Goal: Task Accomplishment & Management: Manage account settings

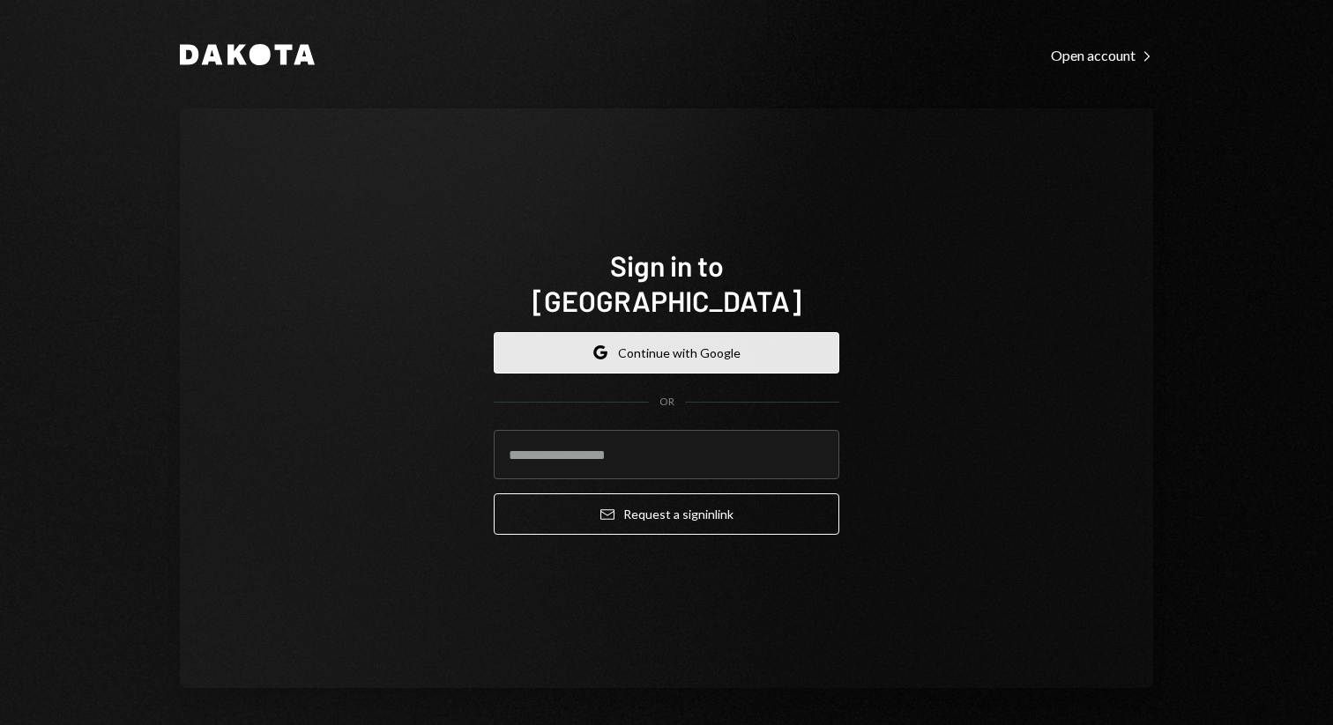
click at [791, 347] on button "Google Continue with Google" at bounding box center [666, 352] width 345 height 41
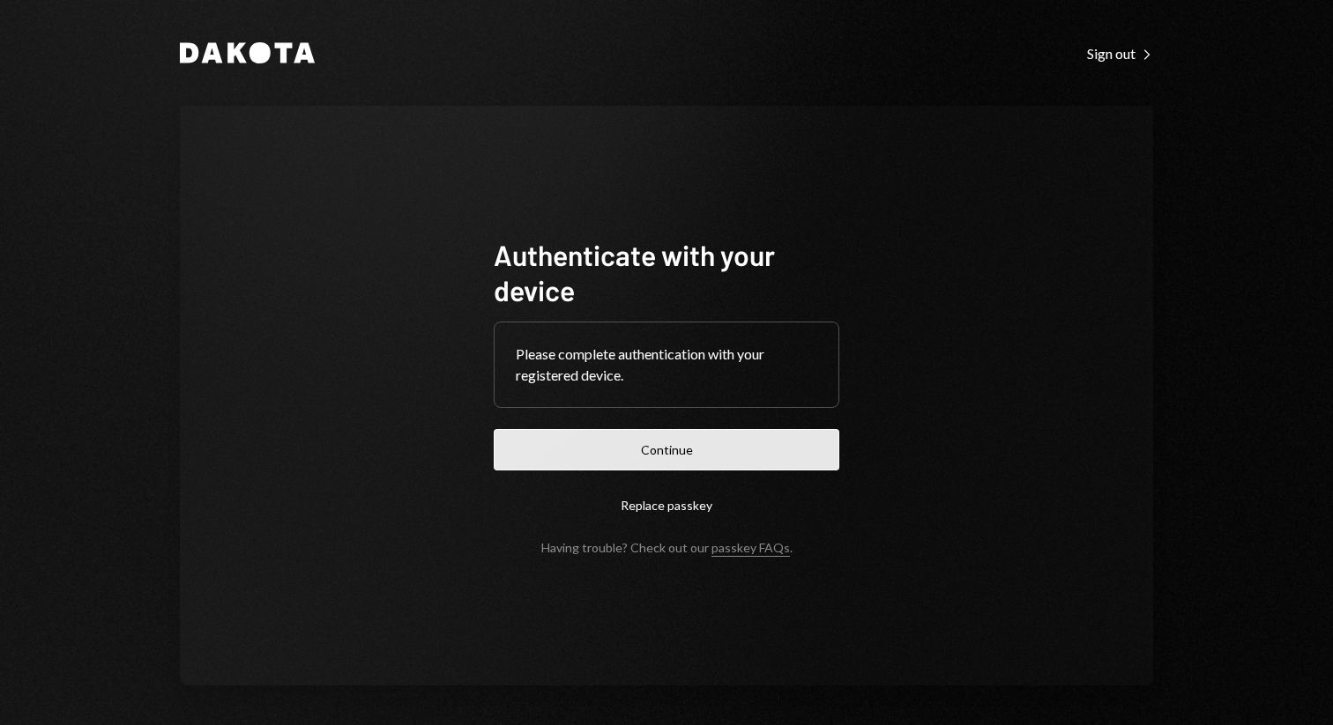
click at [699, 435] on button "Continue" at bounding box center [666, 449] width 345 height 41
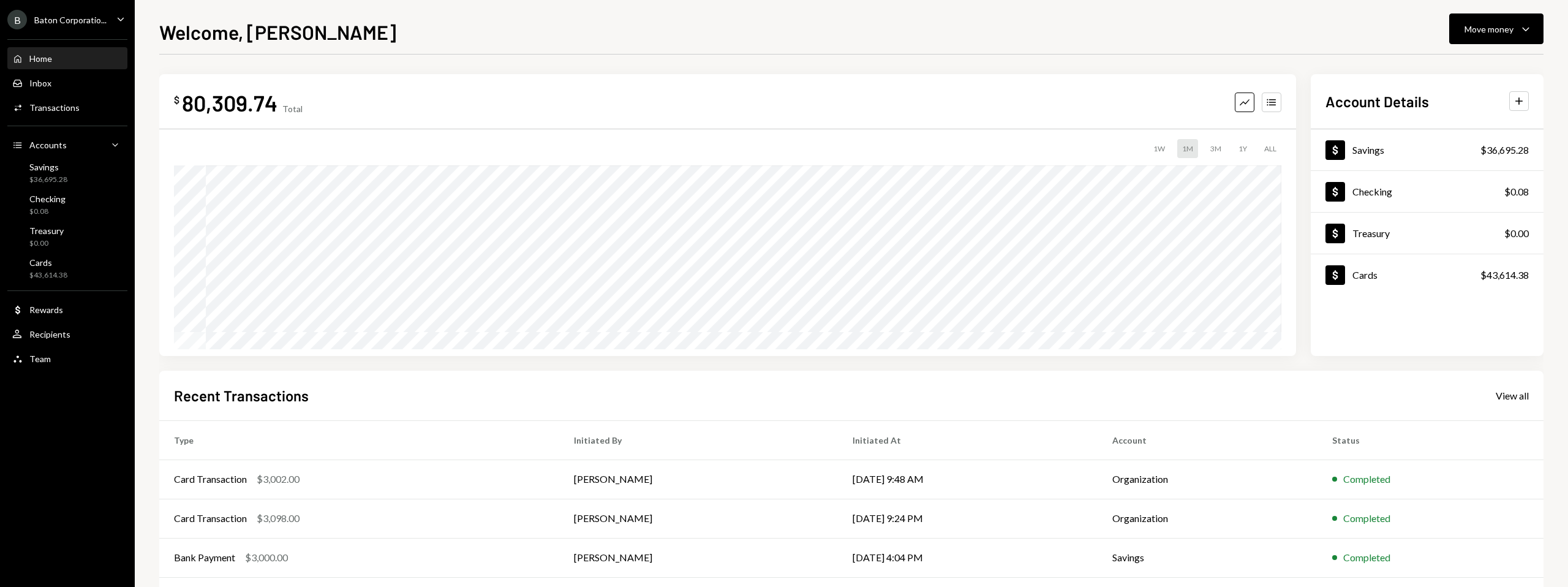
click at [49, 345] on div "Home Home Inbox Inbox Activities Transactions Accounts Accounts Caret Down Savi…" at bounding box center [67, 202] width 135 height 340
click at [43, 363] on div "Team" at bounding box center [40, 359] width 22 height 10
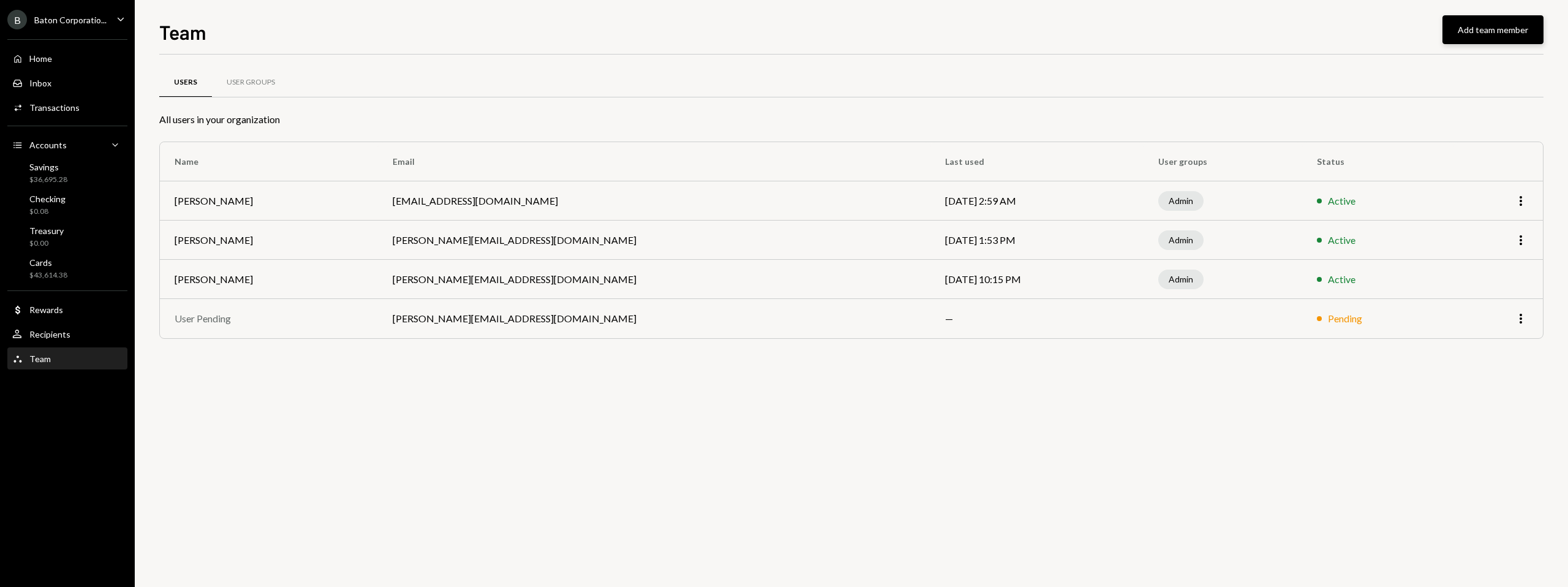
click at [926, 33] on button "Add team member" at bounding box center [1493, 29] width 101 height 29
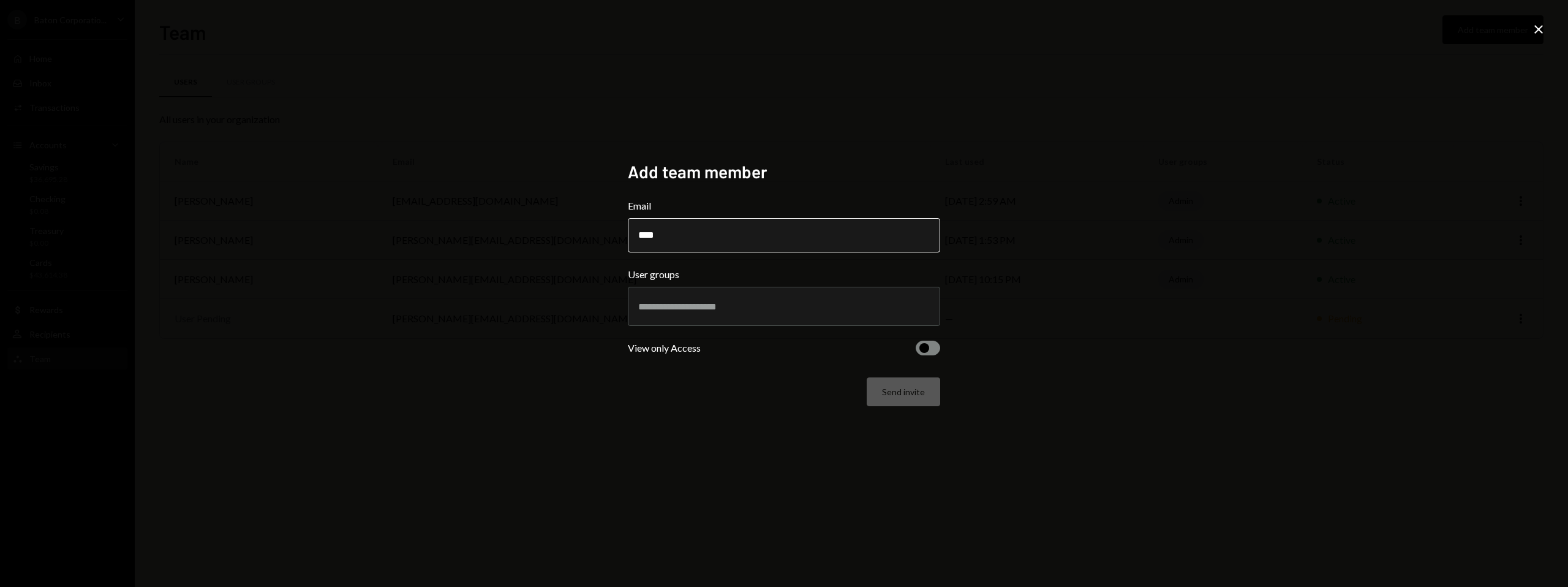
type input "**********"
click at [723, 301] on input "text" at bounding box center [784, 307] width 292 height 11
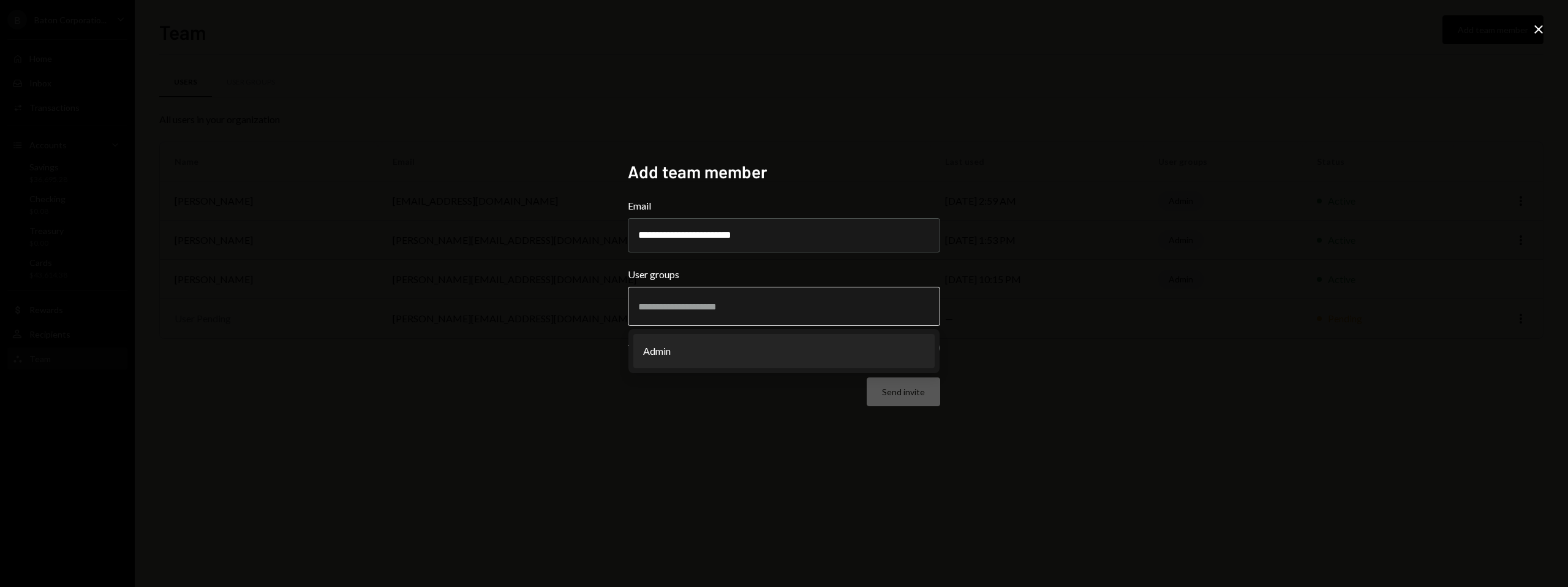
click at [702, 344] on li "Admin" at bounding box center [784, 351] width 302 height 34
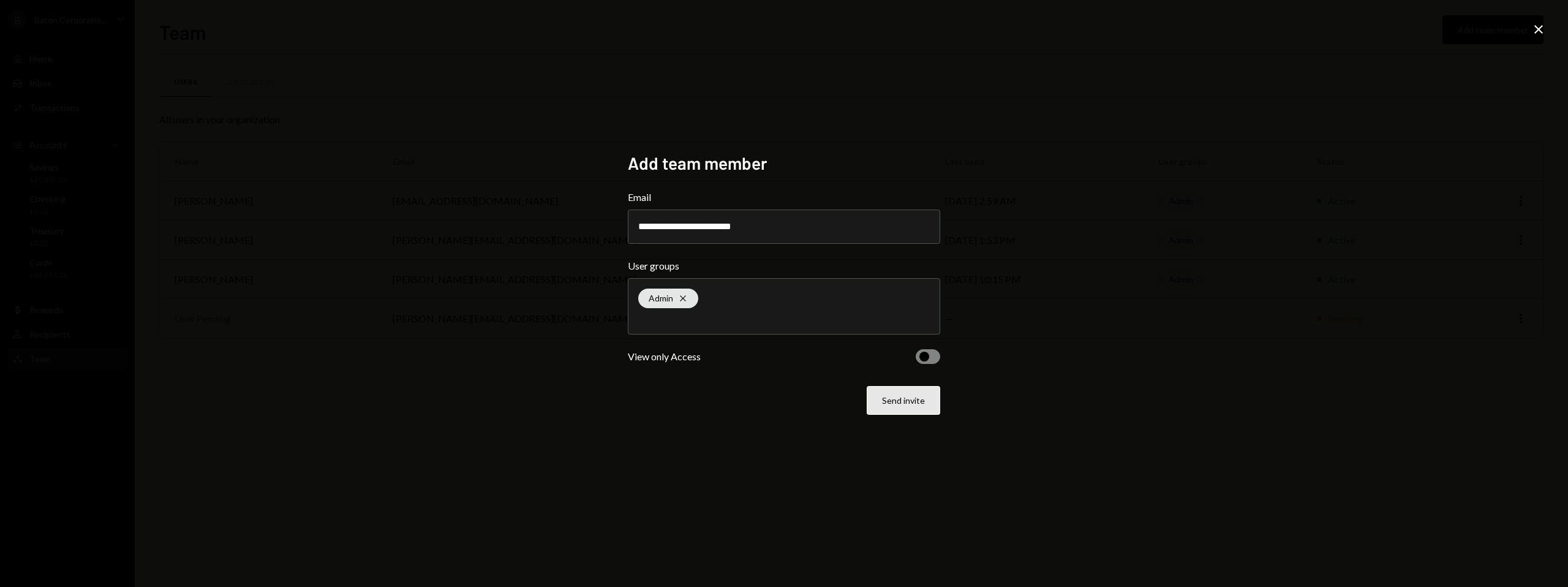
click at [910, 398] on button "Send invite" at bounding box center [904, 400] width 74 height 29
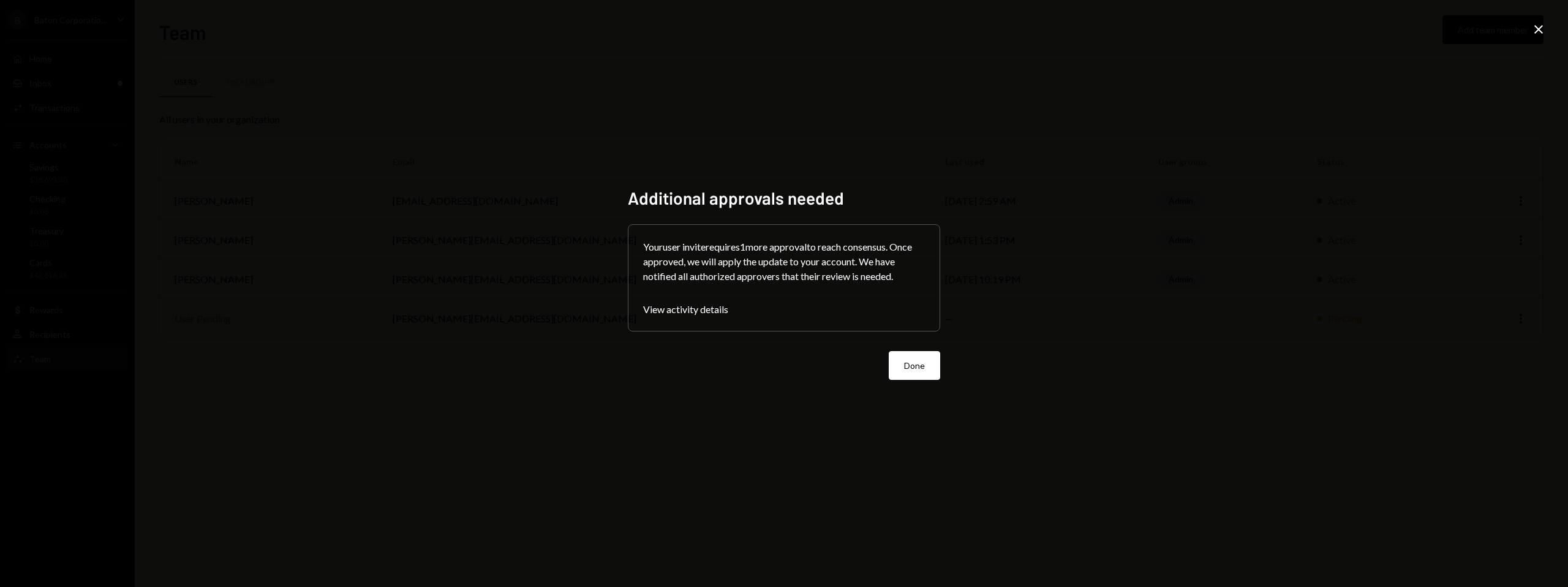
click at [918, 346] on form "Your user invite requires 1 more approval to reach consensus. Once approved, we…" at bounding box center [783, 303] width 312 height 156
click at [913, 354] on button "Done" at bounding box center [915, 365] width 51 height 29
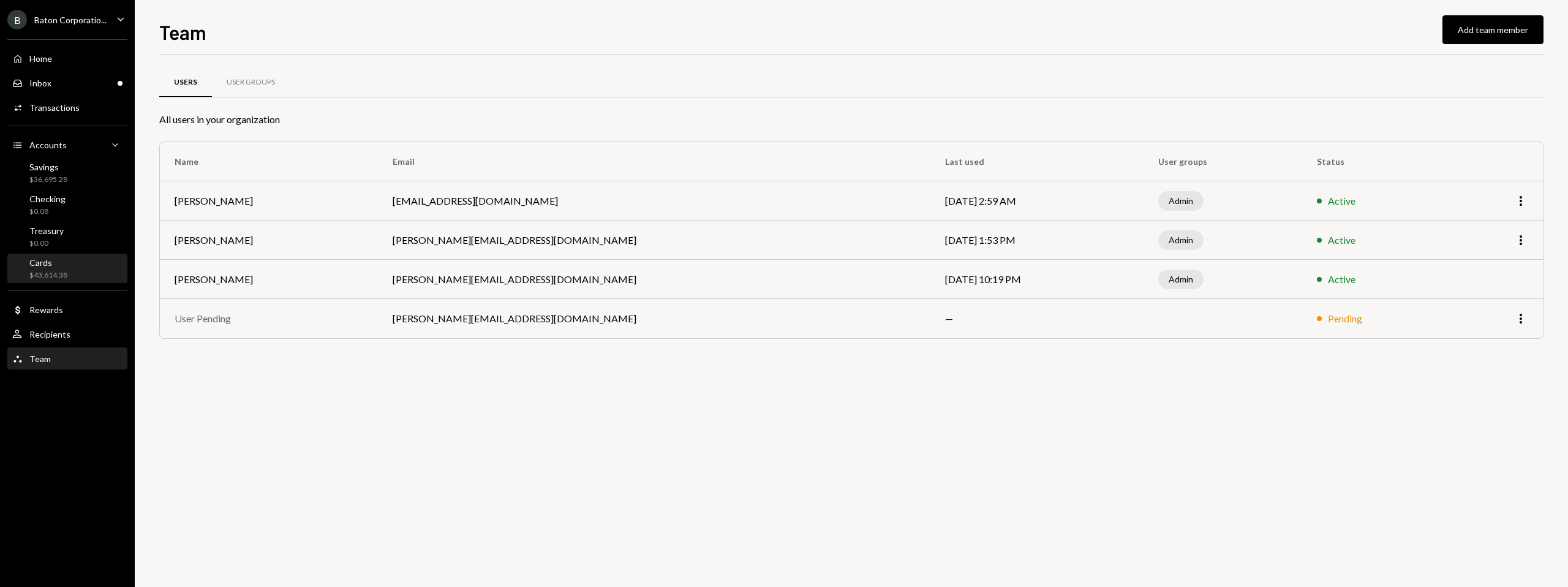
click at [27, 266] on div "Cards $43,614.38" at bounding box center [40, 268] width 55 height 23
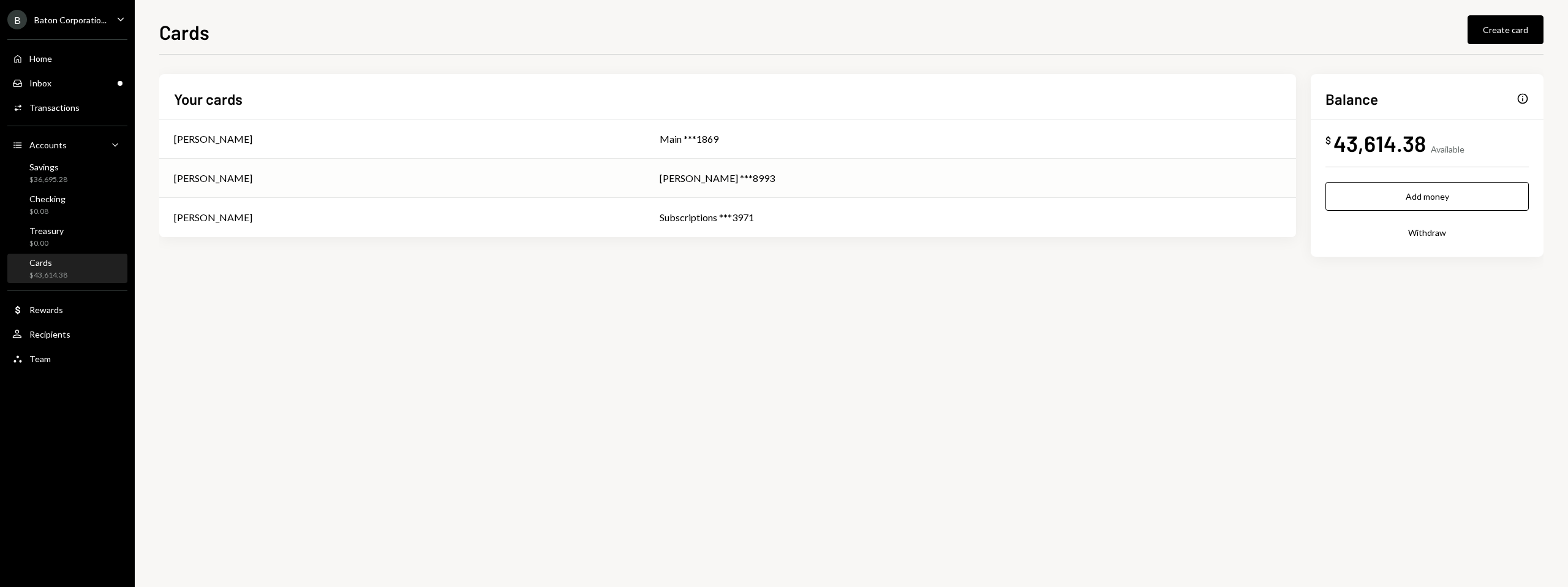
click at [528, 180] on div "Dylan Kerler" at bounding box center [402, 178] width 457 height 15
click at [38, 103] on div "Transactions" at bounding box center [54, 107] width 50 height 10
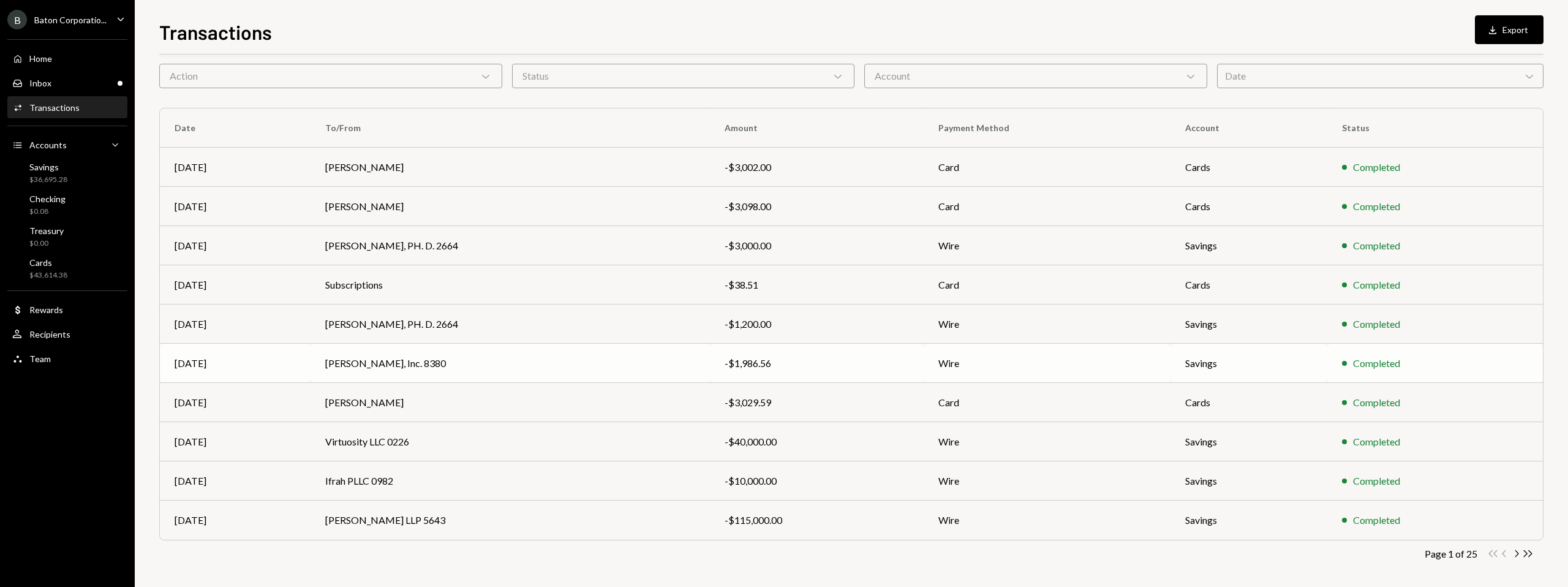
scroll to position [53, 0]
click at [926, 504] on icon "button" at bounding box center [1517, 549] width 3 height 7
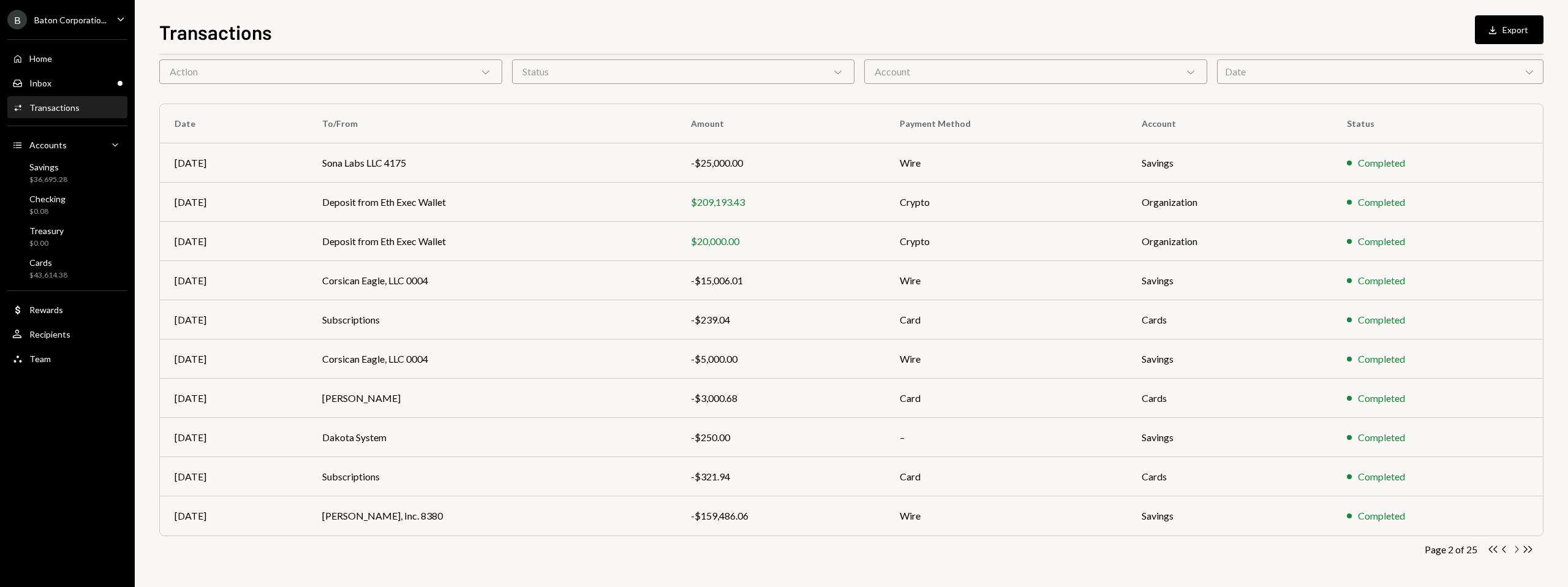
click at [926, 504] on icon "Chevron Right" at bounding box center [1516, 549] width 12 height 12
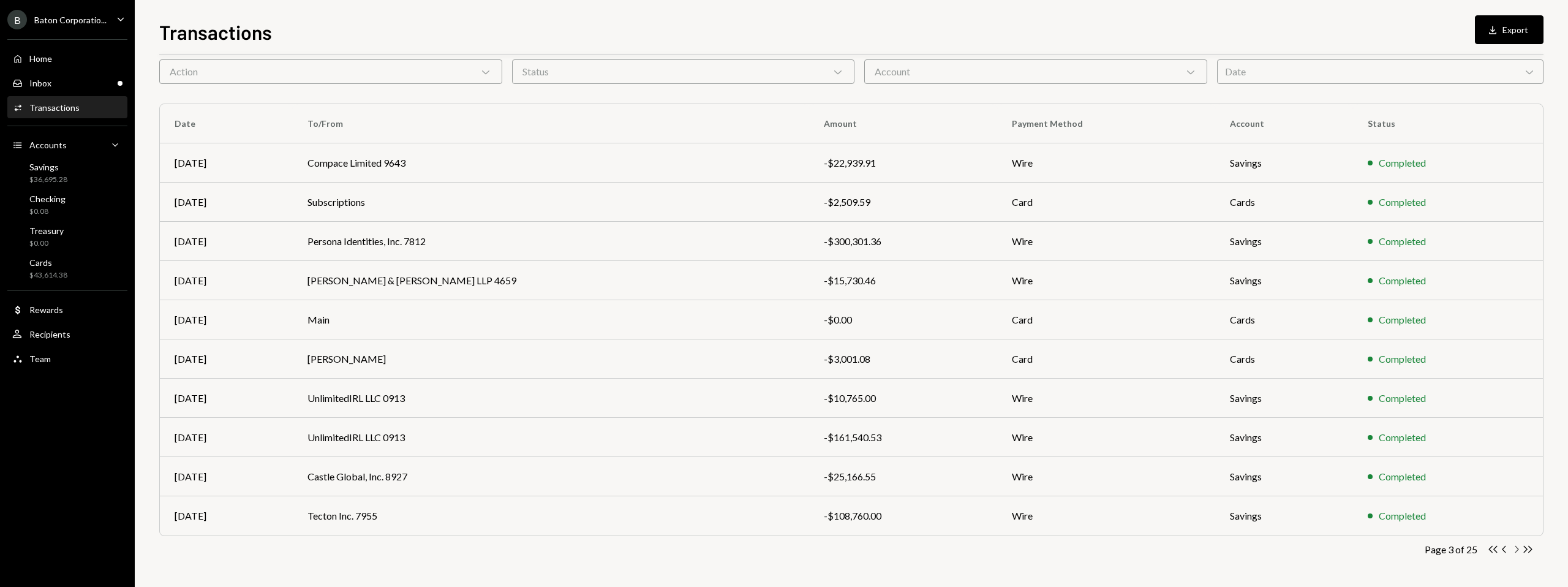
click at [926, 504] on icon "Chevron Right" at bounding box center [1516, 549] width 12 height 12
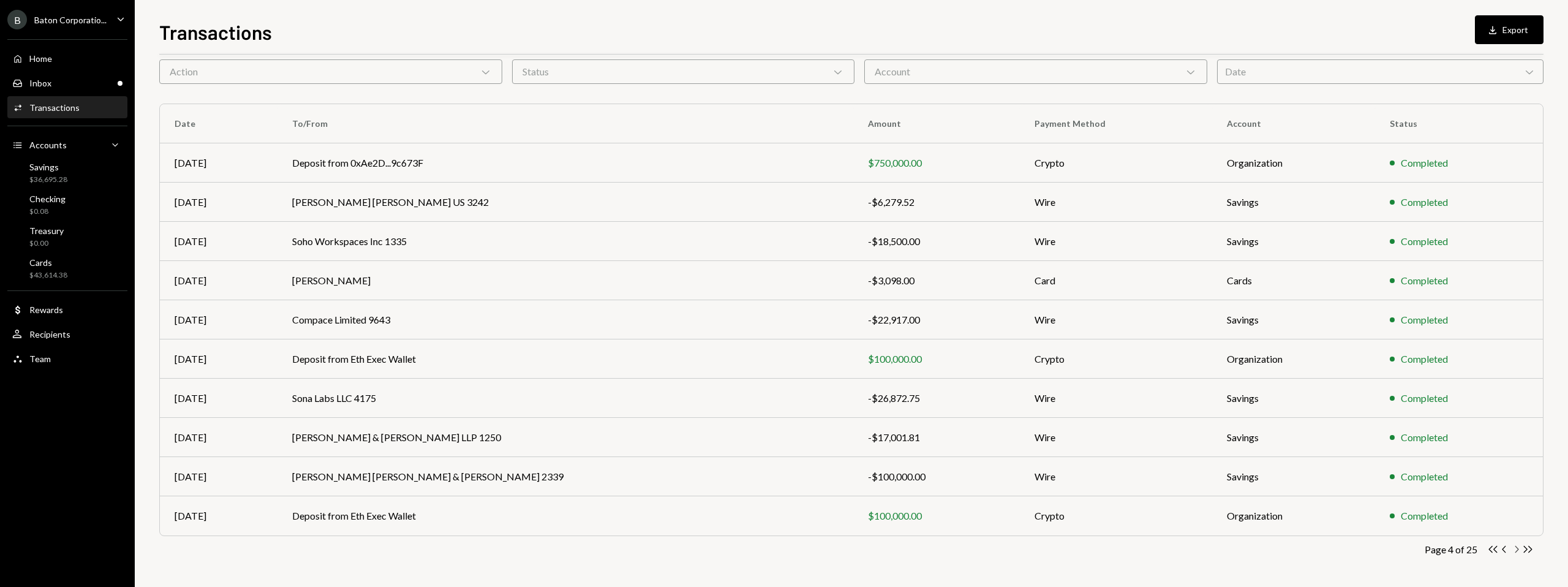
click at [926, 504] on icon "Chevron Right" at bounding box center [1516, 549] width 12 height 12
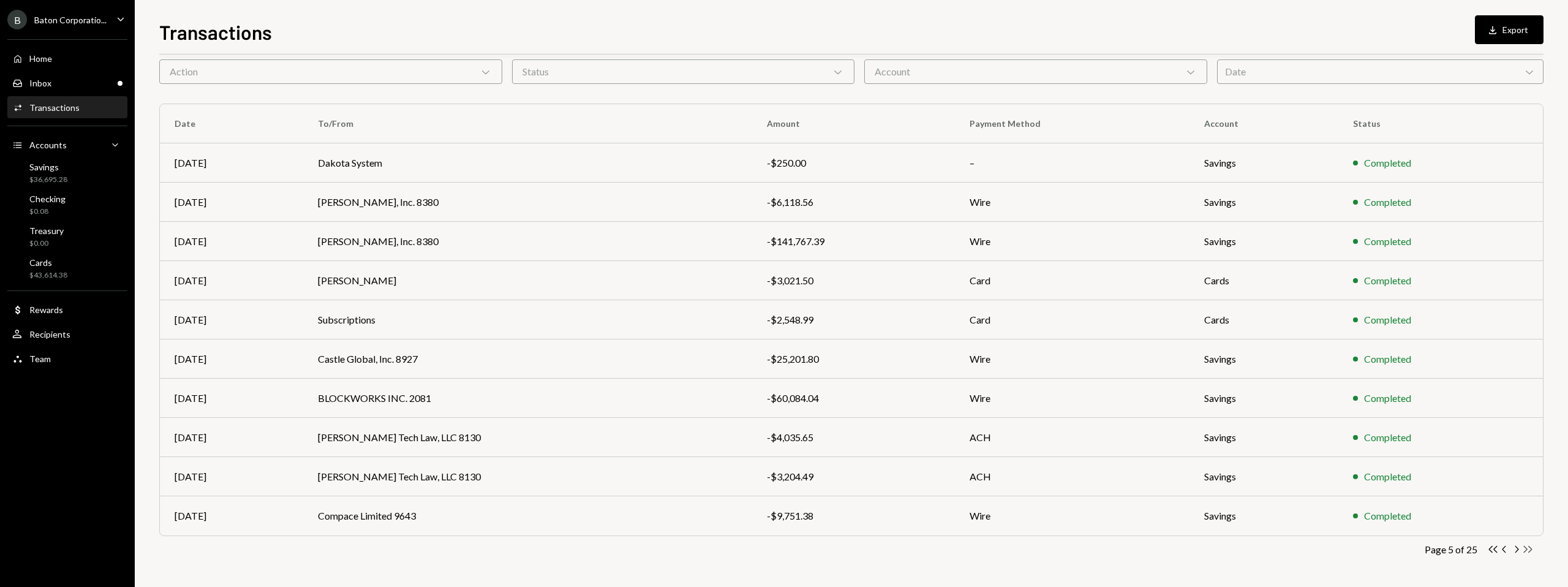
click at [926, 504] on icon "Double Arrow Right" at bounding box center [1528, 549] width 12 height 12
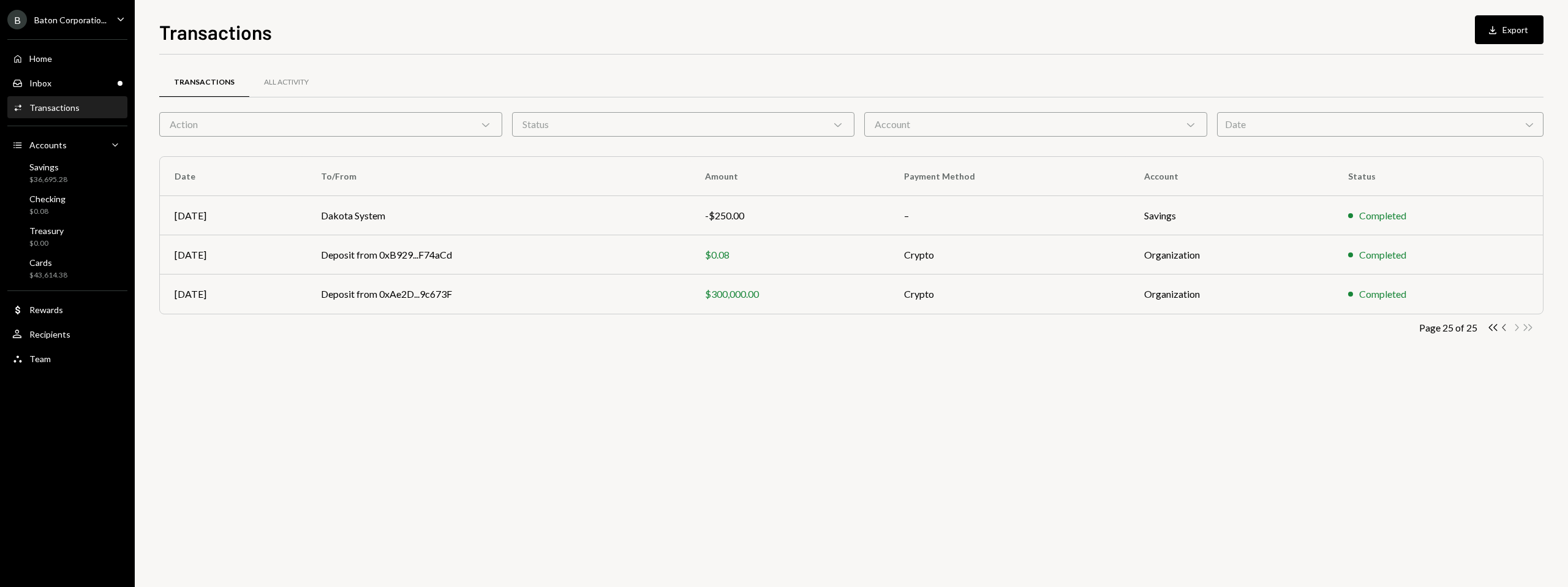
click at [926, 325] on icon "Chevron Left" at bounding box center [1505, 328] width 12 height 12
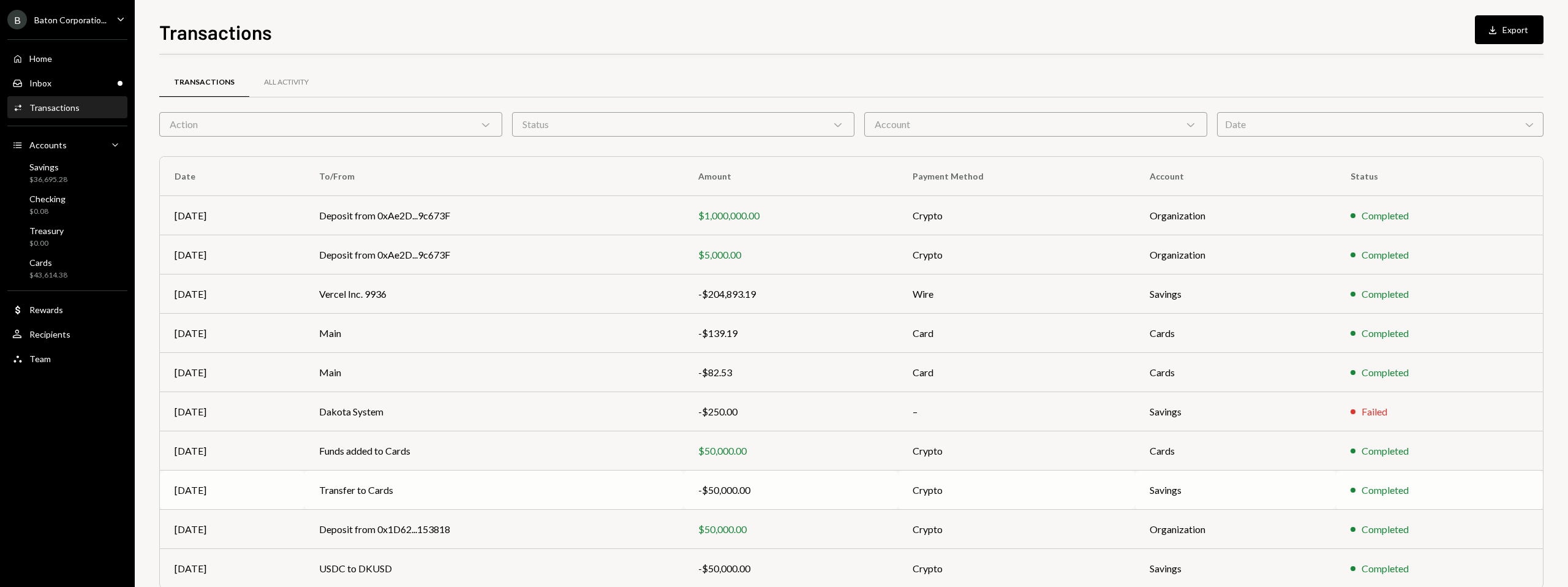
scroll to position [53, 0]
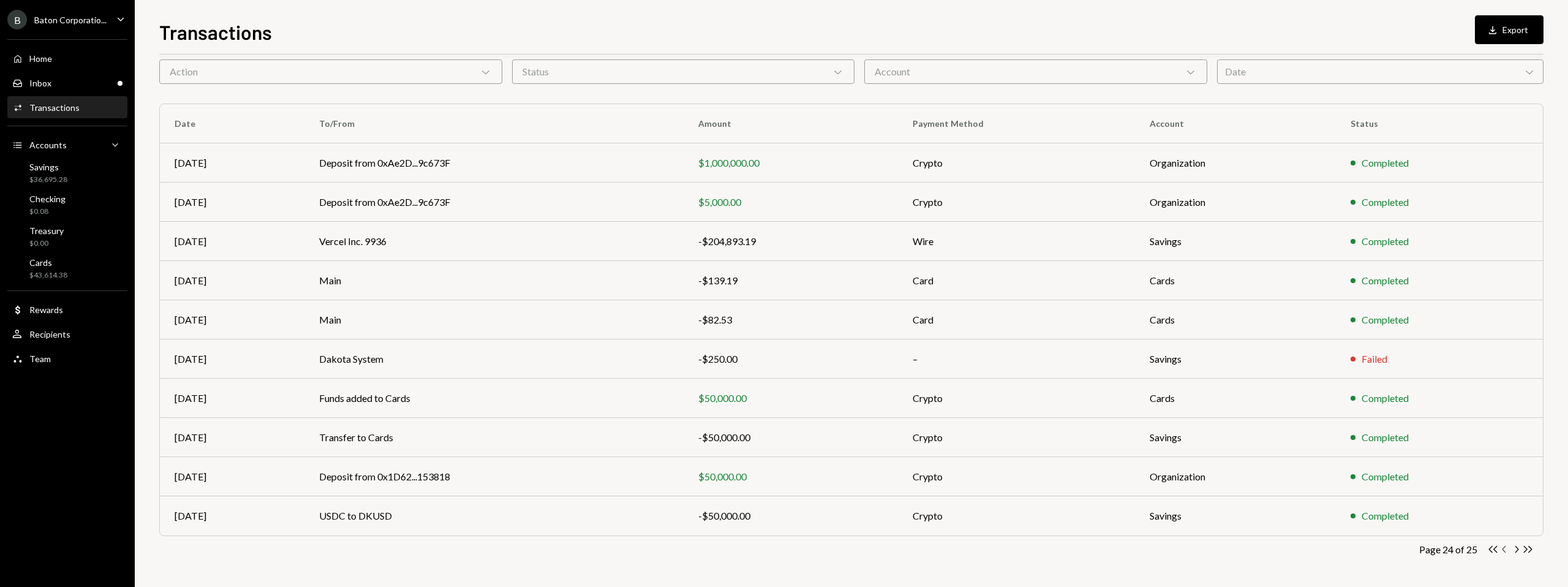
click at [926, 504] on icon "Chevron Left" at bounding box center [1505, 549] width 12 height 12
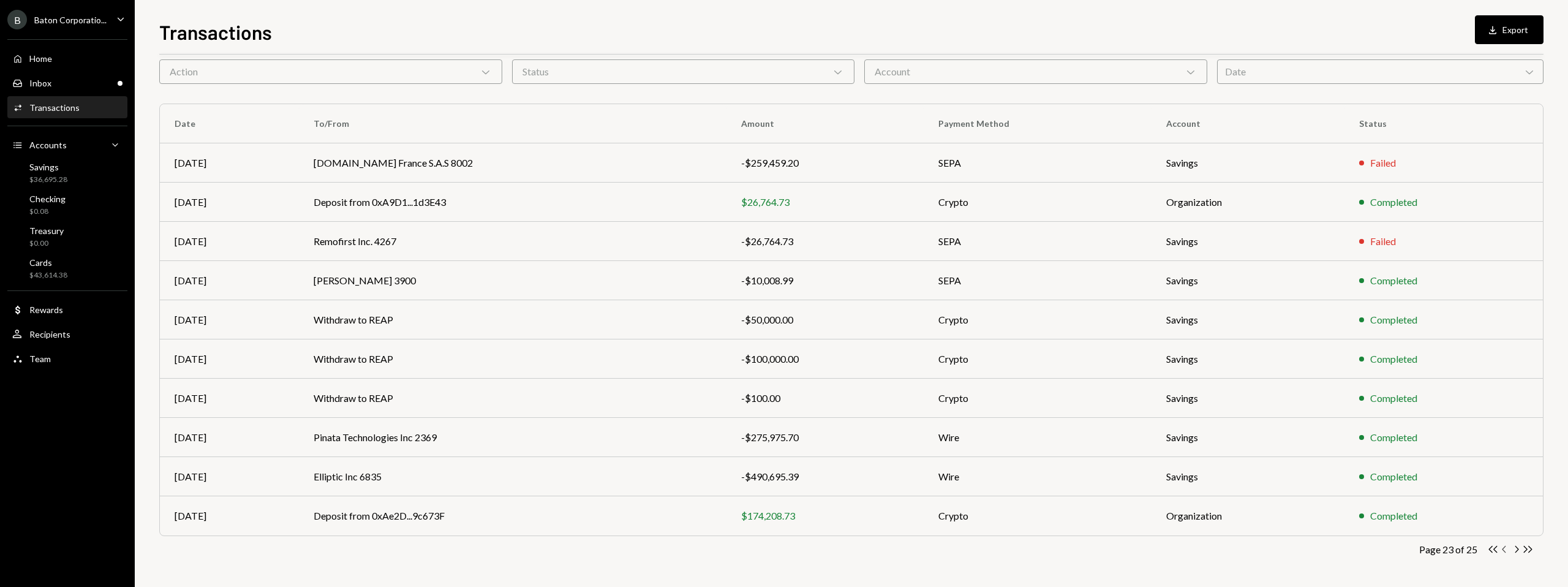
click at [926, 504] on icon "Chevron Left" at bounding box center [1505, 549] width 12 height 12
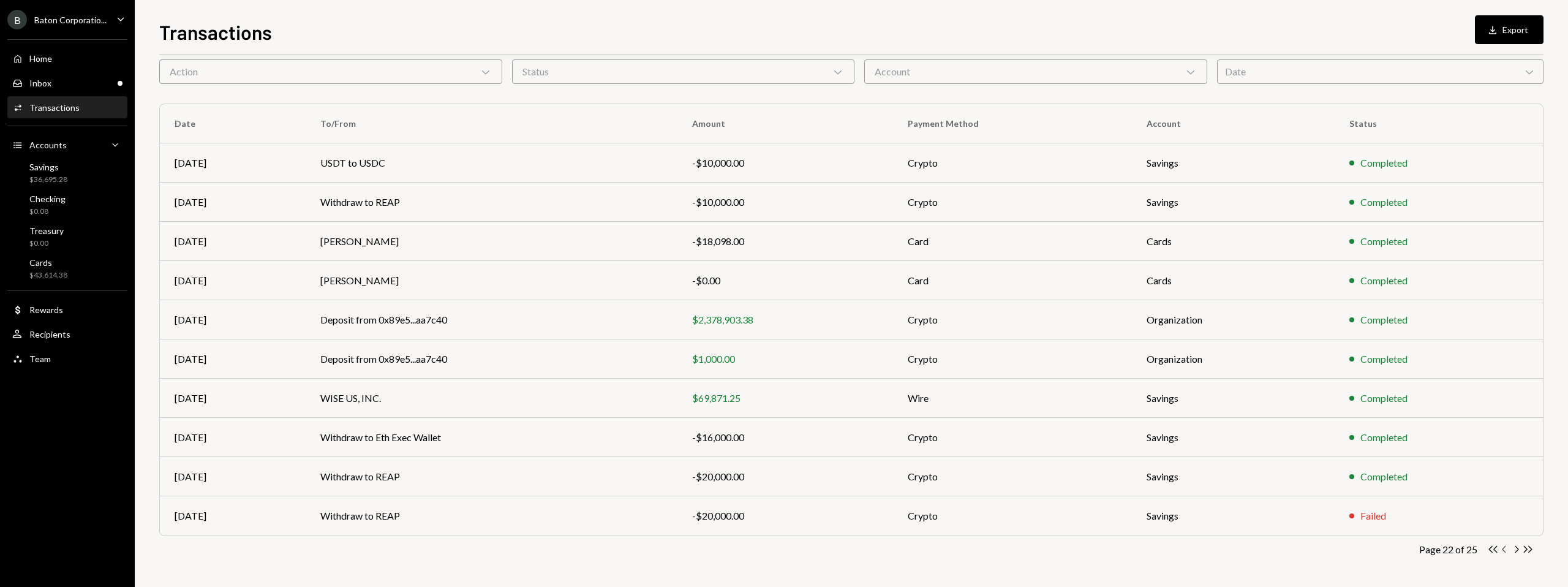
click at [926, 504] on icon "Chevron Left" at bounding box center [1505, 549] width 12 height 12
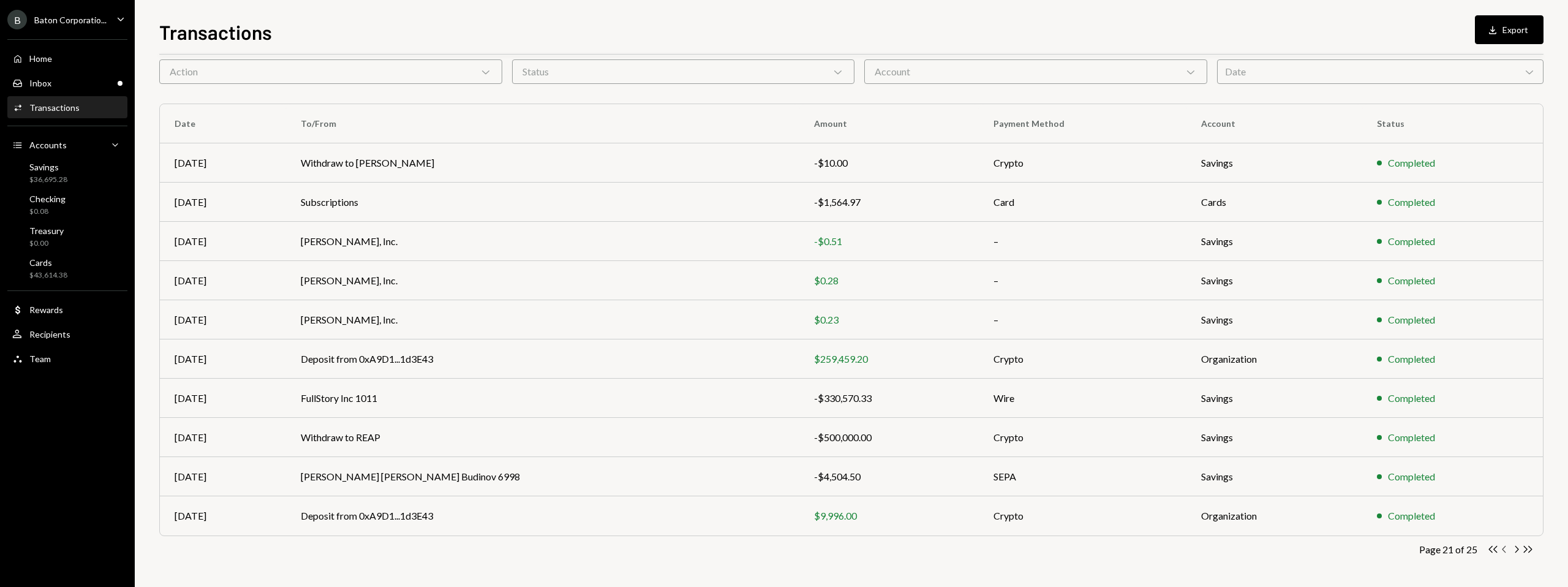
click at [926, 504] on icon "button" at bounding box center [1503, 549] width 3 height 7
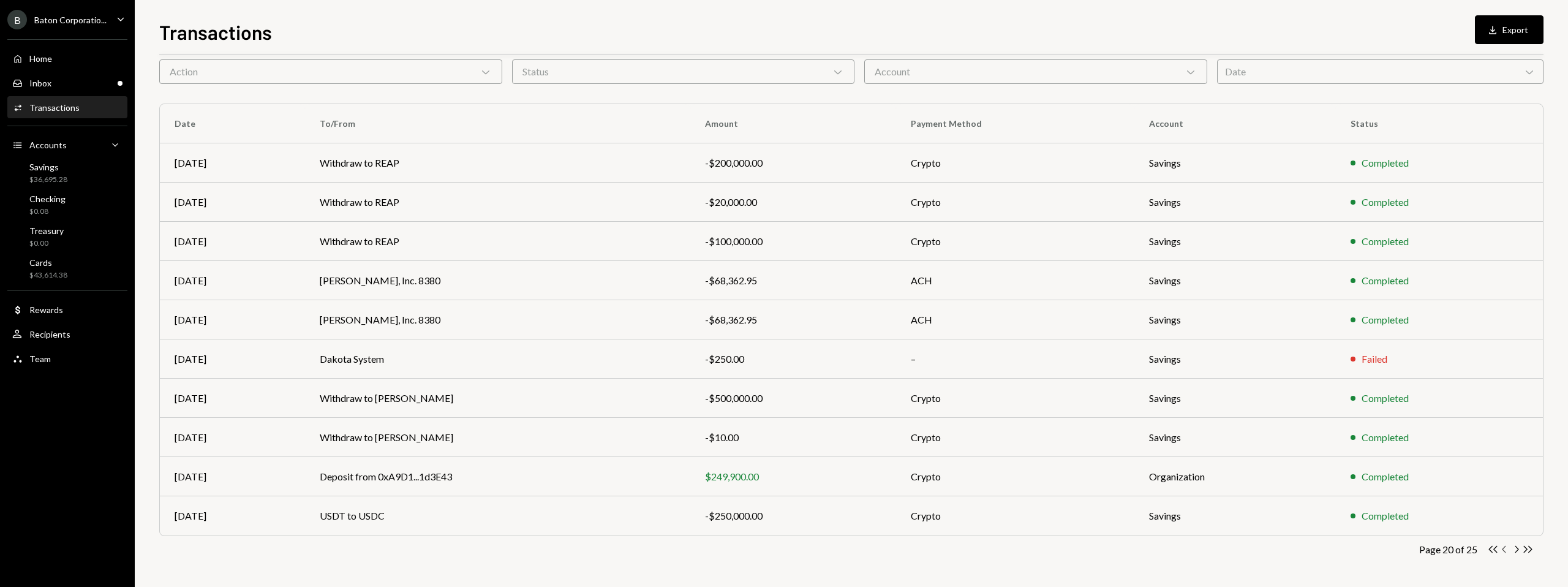
click at [926, 504] on icon "Chevron Left" at bounding box center [1505, 549] width 12 height 12
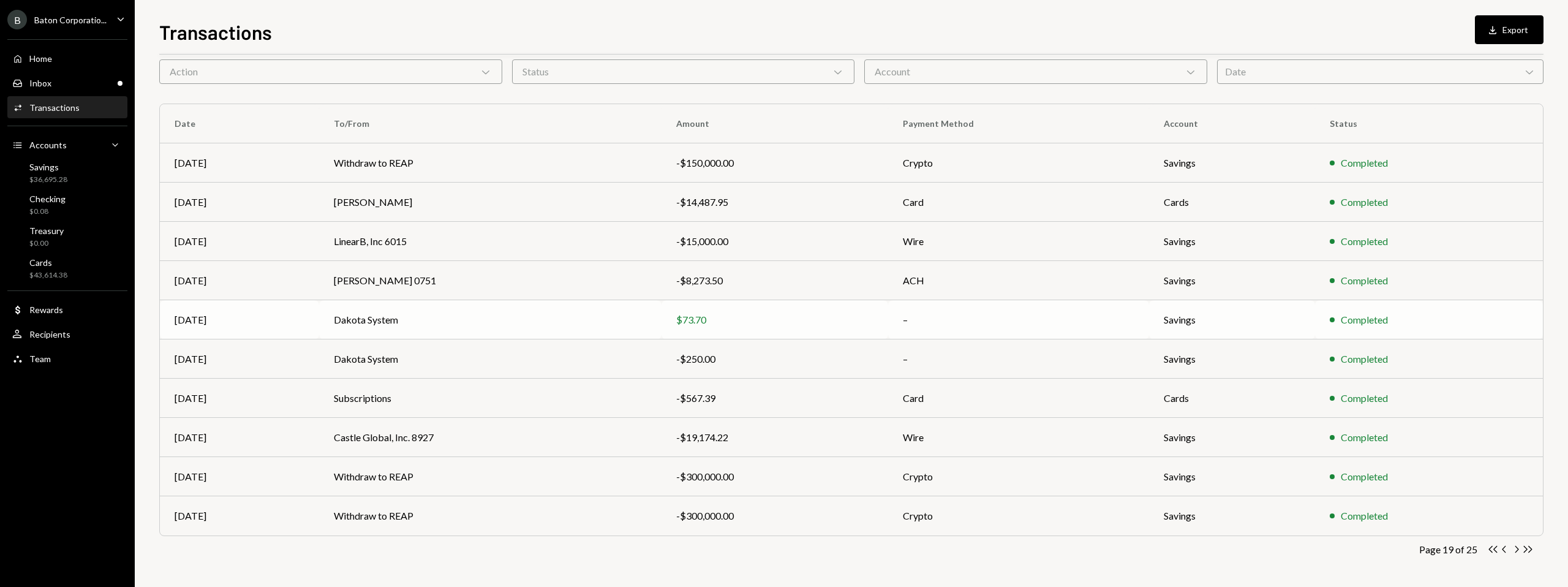
scroll to position [0, 0]
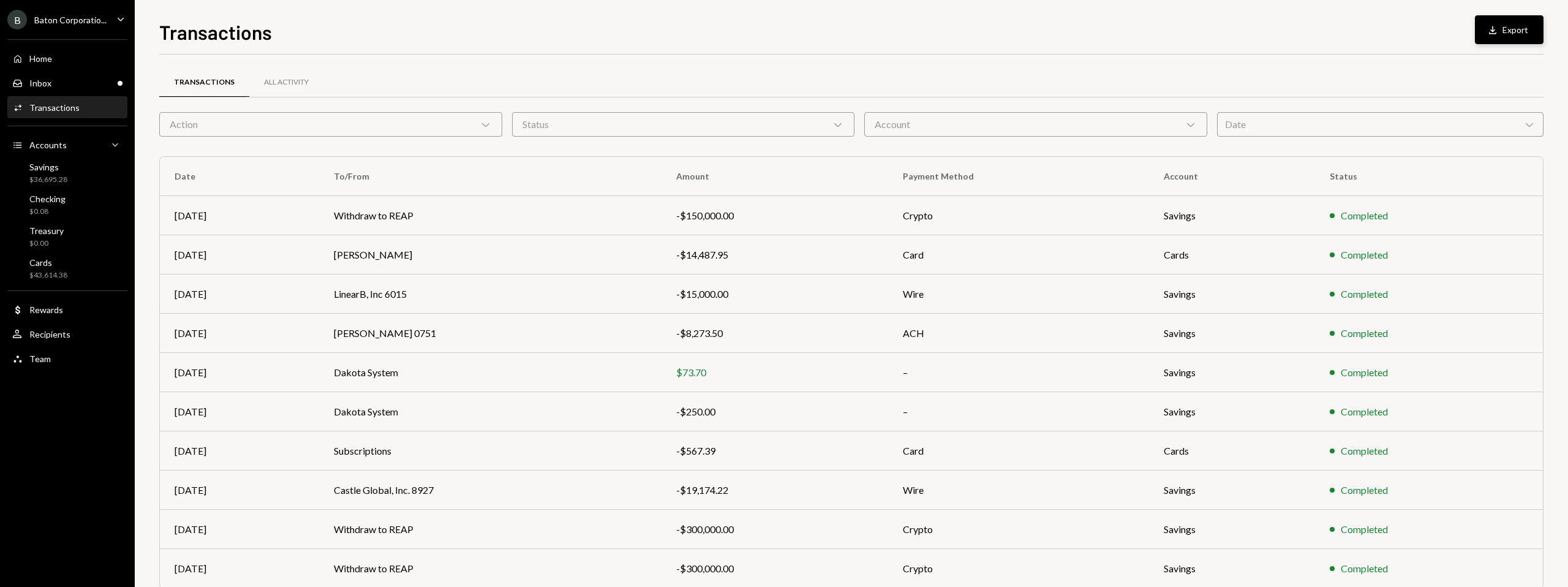
click at [926, 23] on button "Download Export" at bounding box center [1509, 29] width 69 height 29
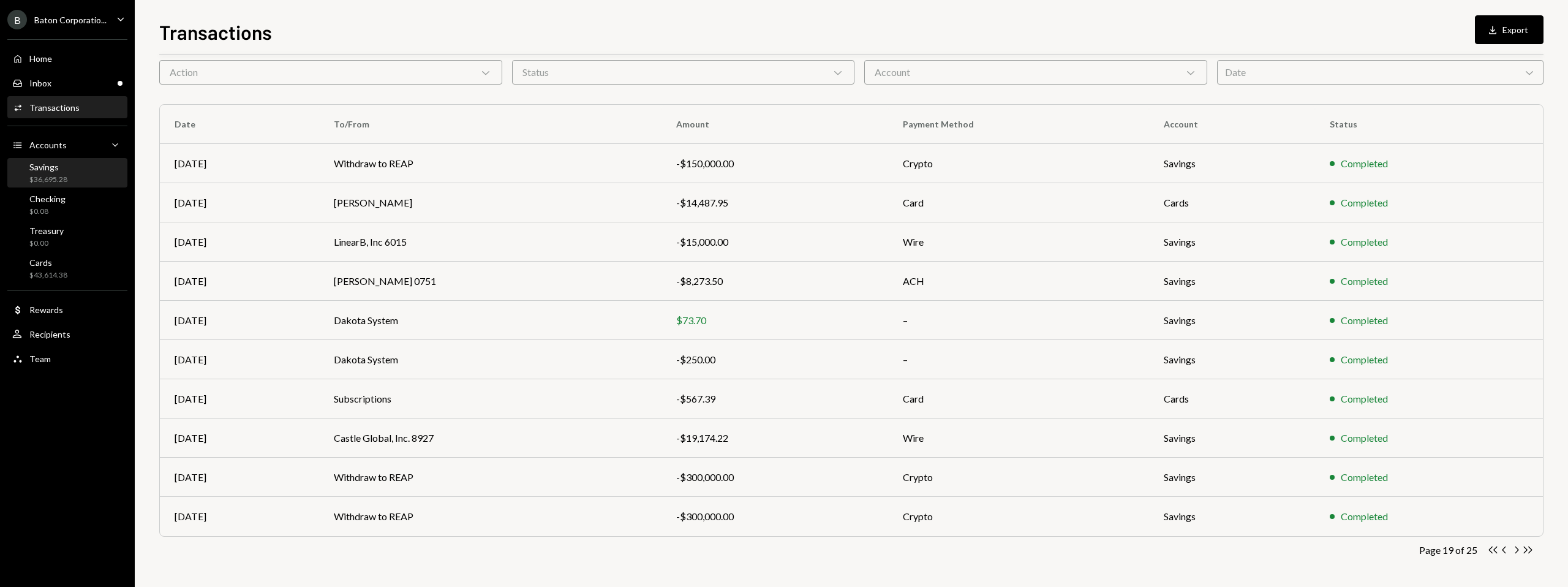
scroll to position [53, 0]
click at [926, 504] on icon "Double Arrow Right" at bounding box center [1528, 549] width 12 height 12
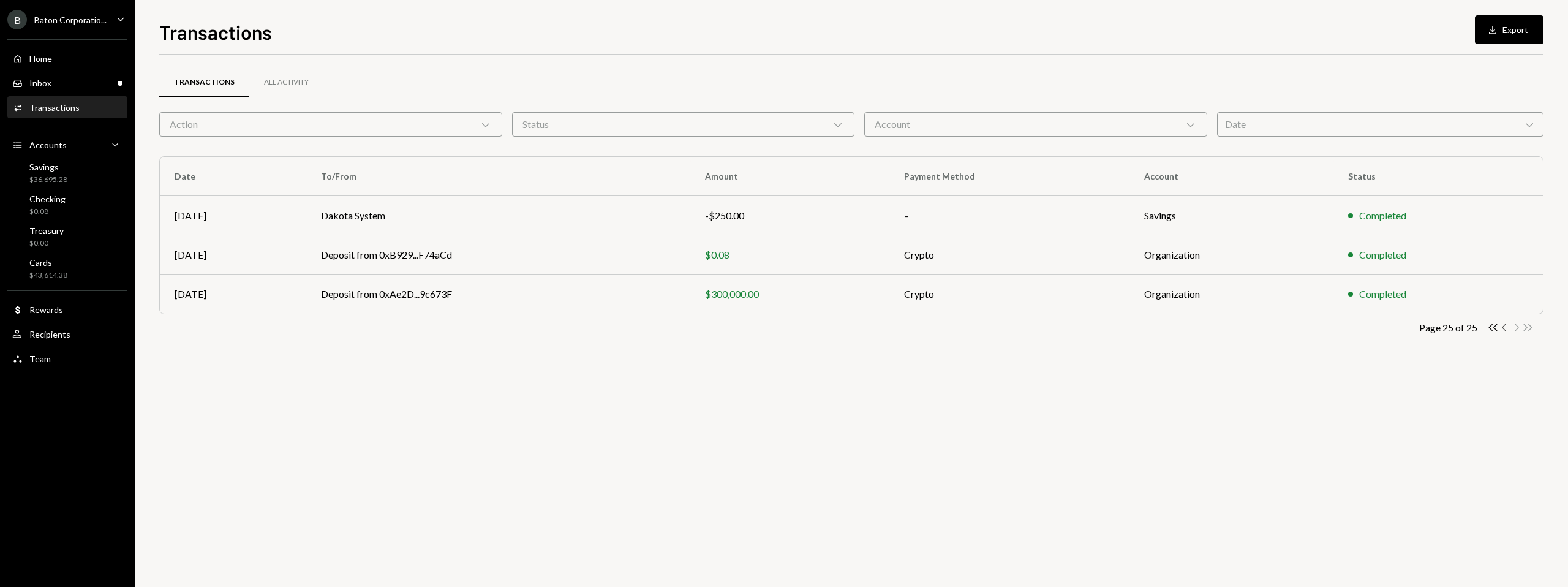
click at [926, 328] on icon "button" at bounding box center [1503, 328] width 3 height 7
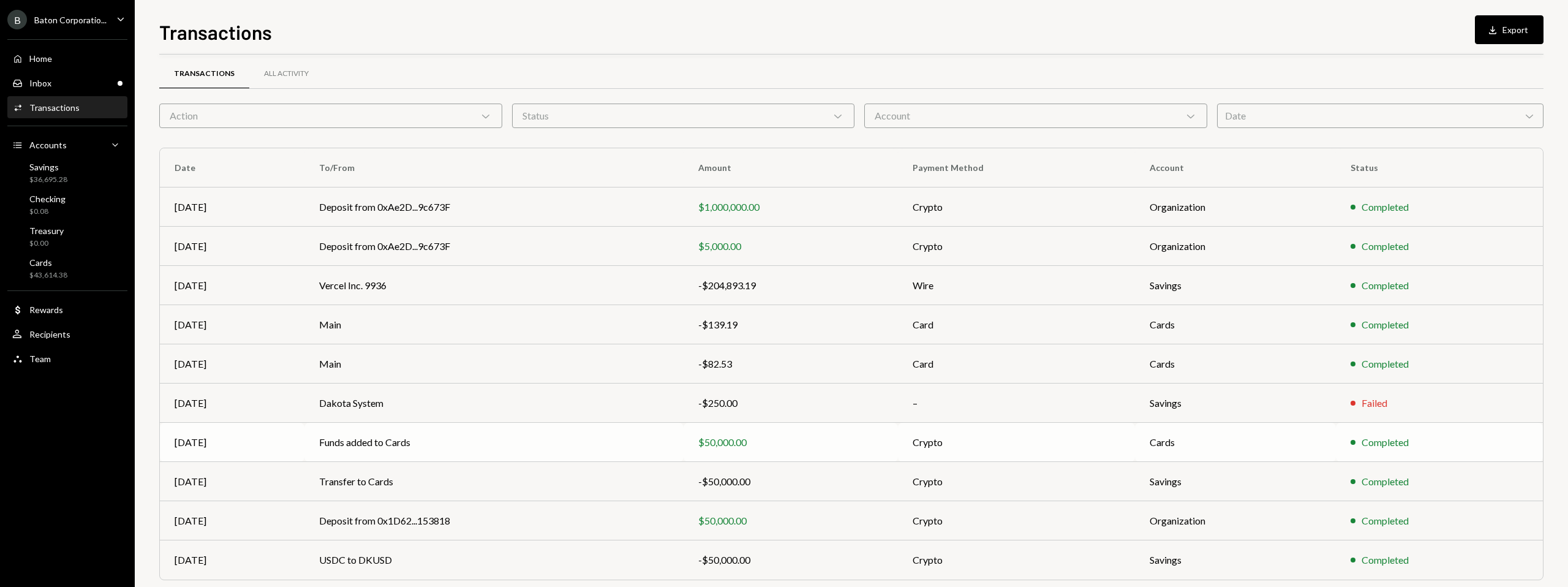
scroll to position [10, 0]
